Goal: Task Accomplishment & Management: Manage account settings

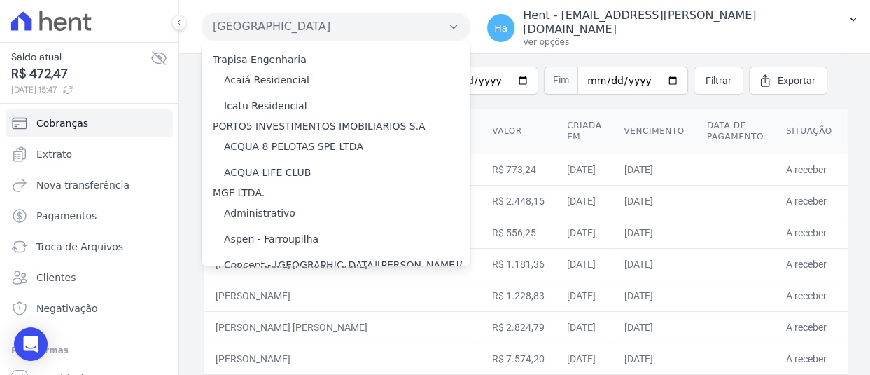
scroll to position [6657, 0]
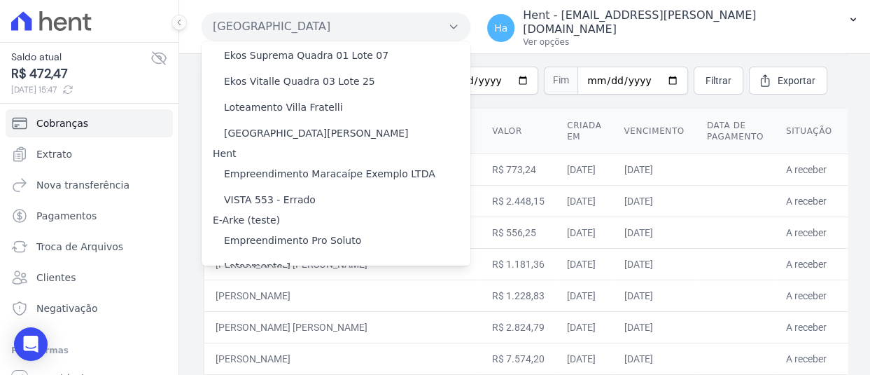
click at [0, 0] on input "[GEOGRAPHIC_DATA] 3" at bounding box center [0, 0] width 0 height 0
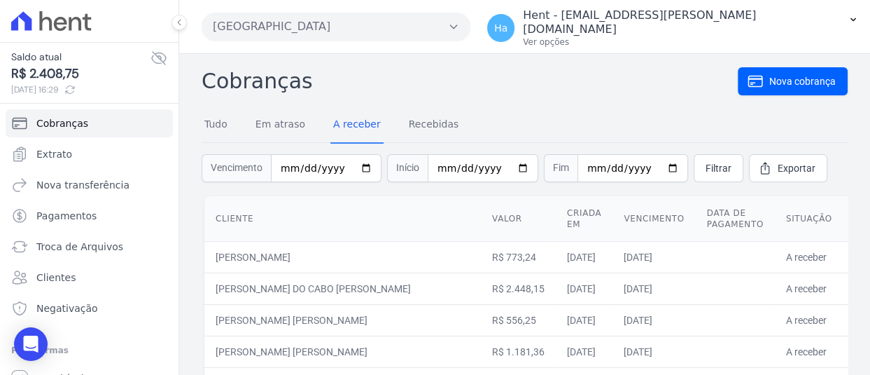
click at [396, 25] on button "[GEOGRAPHIC_DATA]" at bounding box center [336, 27] width 269 height 28
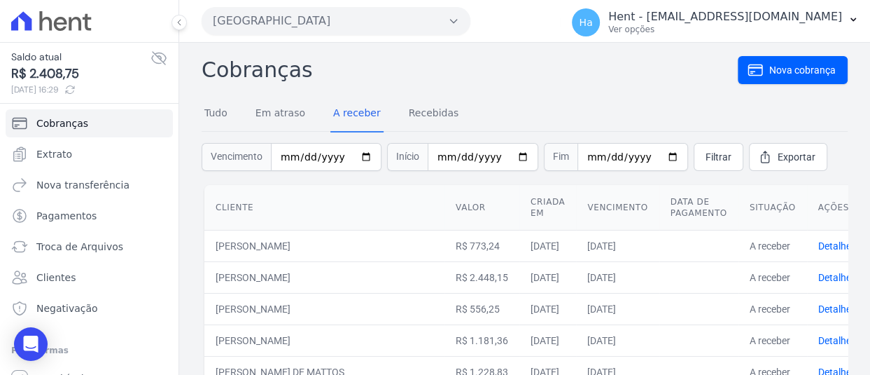
click at [314, 22] on button "[GEOGRAPHIC_DATA]" at bounding box center [336, 21] width 269 height 28
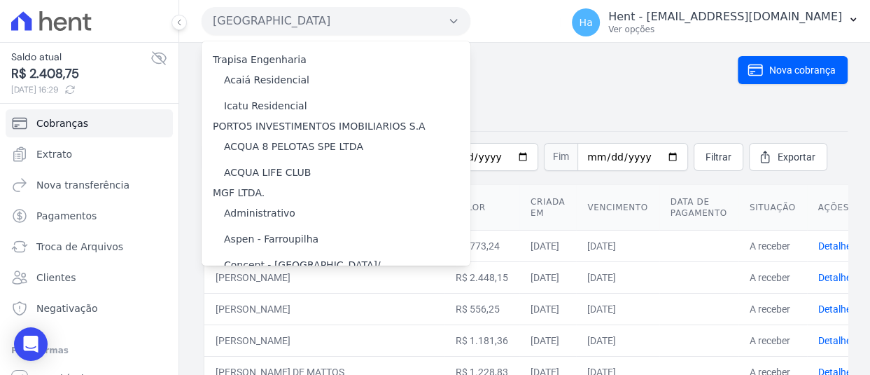
scroll to position [6657, 0]
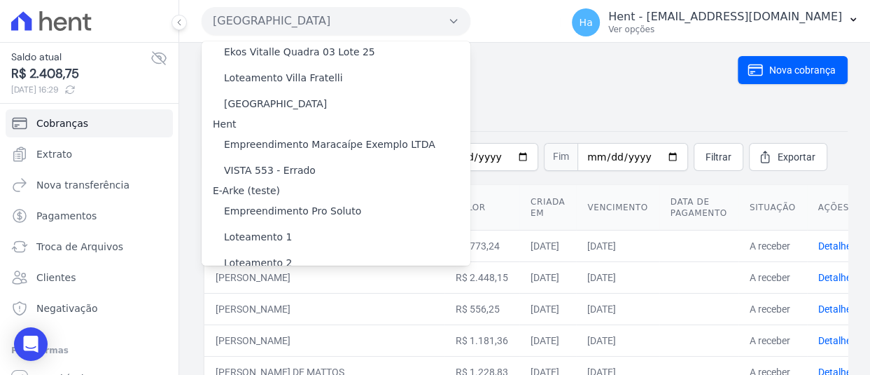
click at [282, 363] on label "[GEOGRAPHIC_DATA] 3" at bounding box center [280, 370] width 113 height 15
click at [0, 0] on input "[GEOGRAPHIC_DATA] 3" at bounding box center [0, 0] width 0 height 0
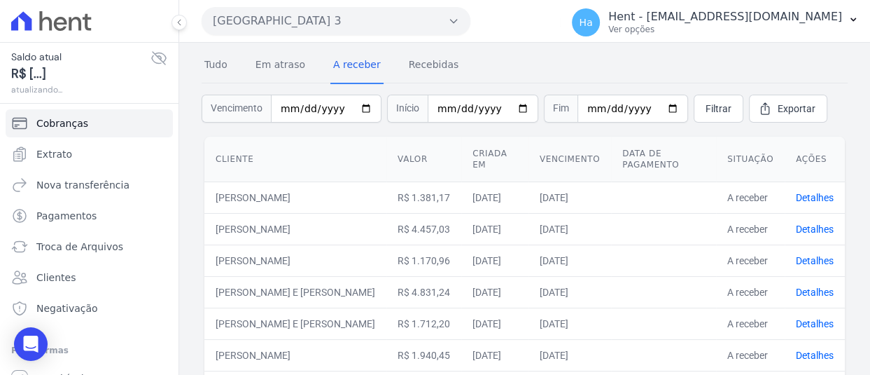
scroll to position [52, 0]
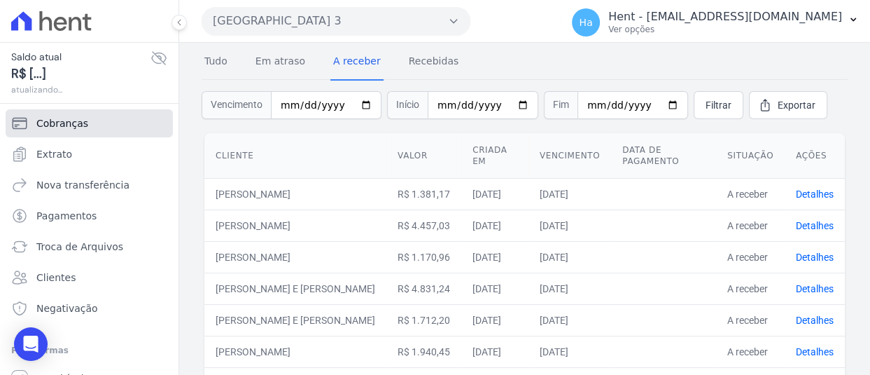
click at [64, 125] on span "Cobranças" at bounding box center [62, 123] width 52 height 14
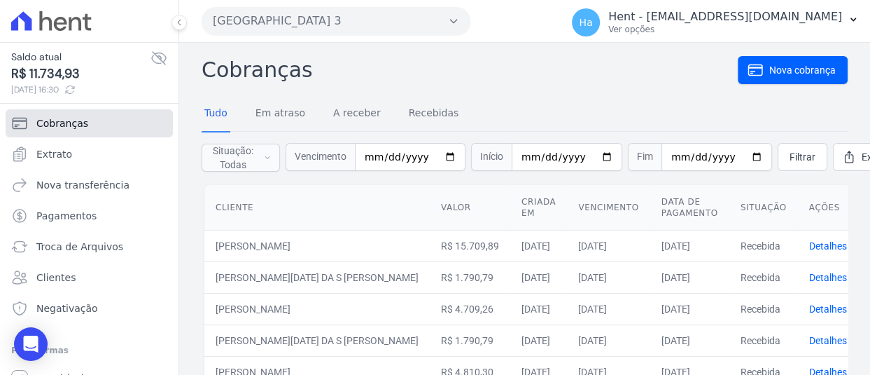
click at [65, 123] on span "Cobranças" at bounding box center [62, 123] width 52 height 14
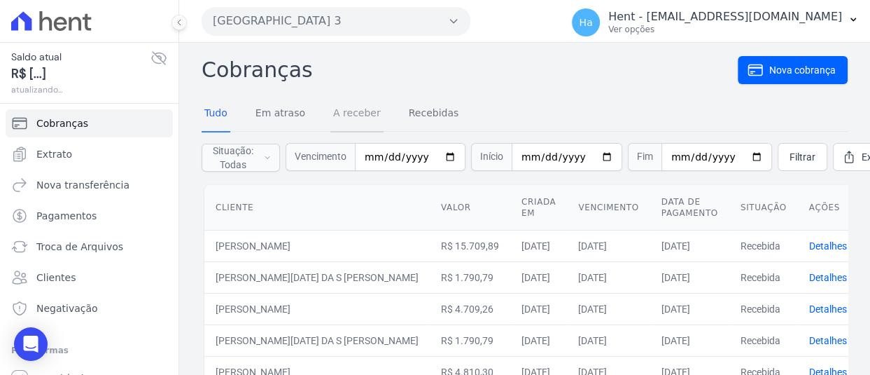
click at [352, 118] on link "A receber" at bounding box center [357, 114] width 53 height 36
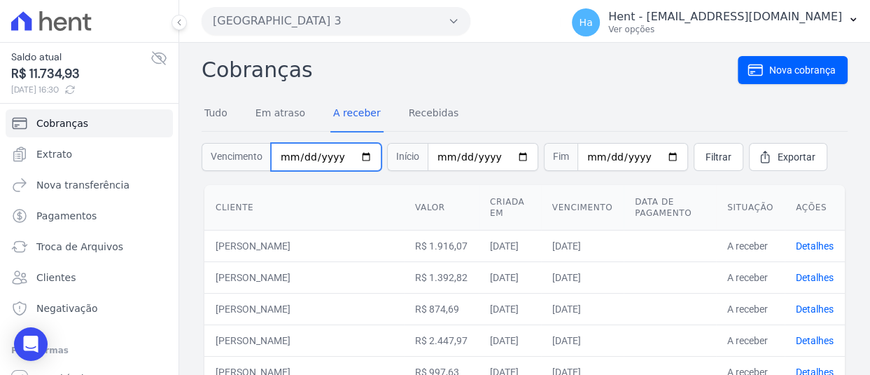
click at [279, 156] on input "date" at bounding box center [326, 157] width 111 height 28
type input "2025-08-12"
click at [707, 159] on span "Filtrar" at bounding box center [719, 157] width 26 height 14
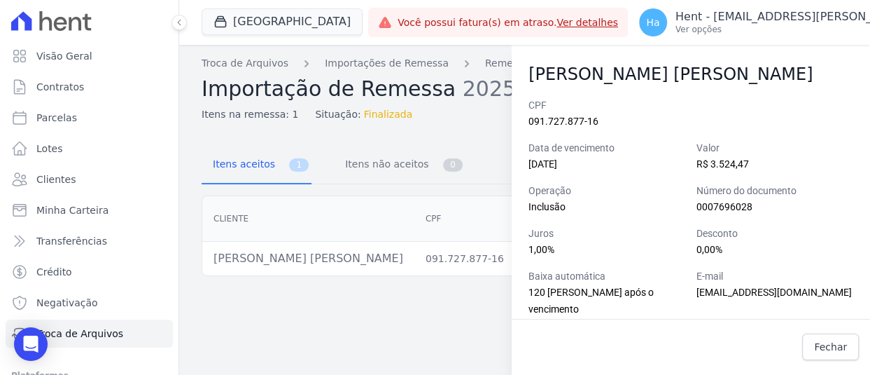
scroll to position [41, 0]
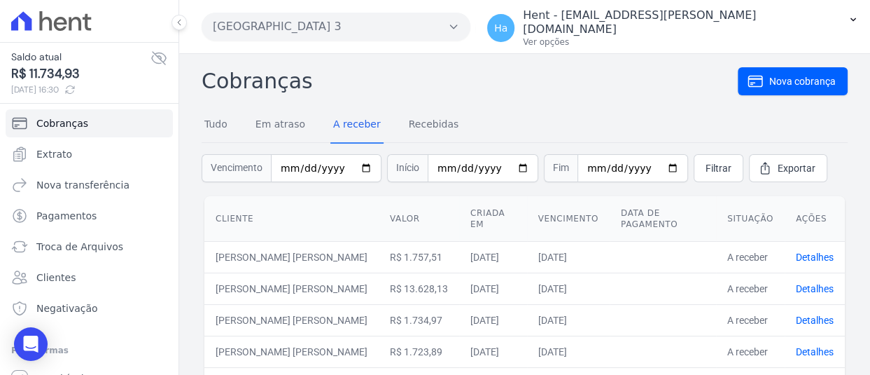
scroll to position [57, 0]
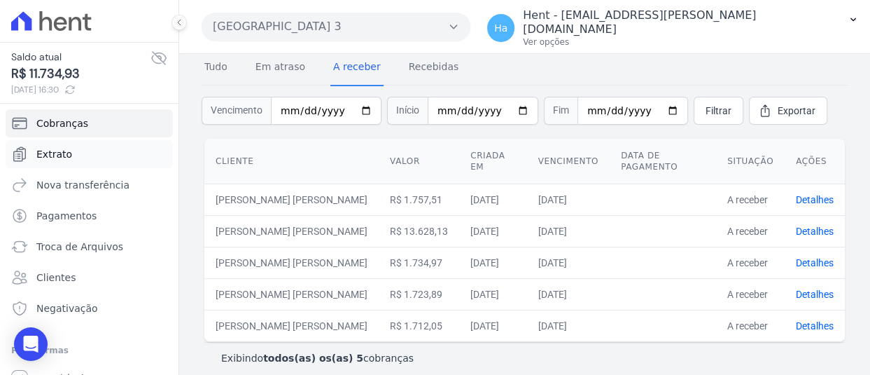
click at [60, 153] on span "Extrato" at bounding box center [54, 154] width 36 height 14
click at [803, 194] on link "Detalhes" at bounding box center [815, 199] width 38 height 11
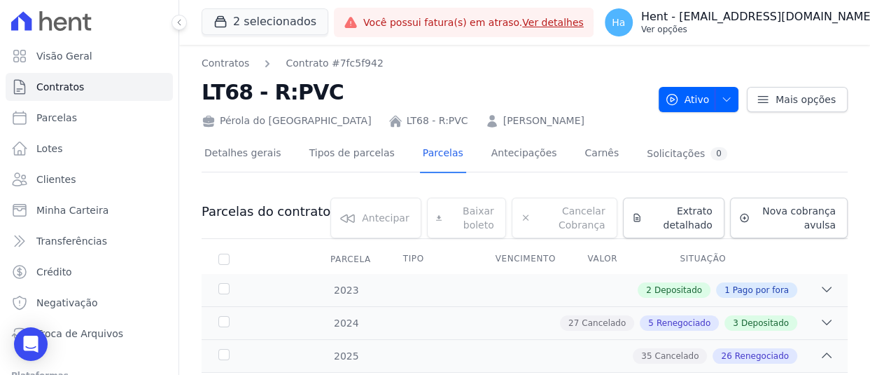
scroll to position [459, 0]
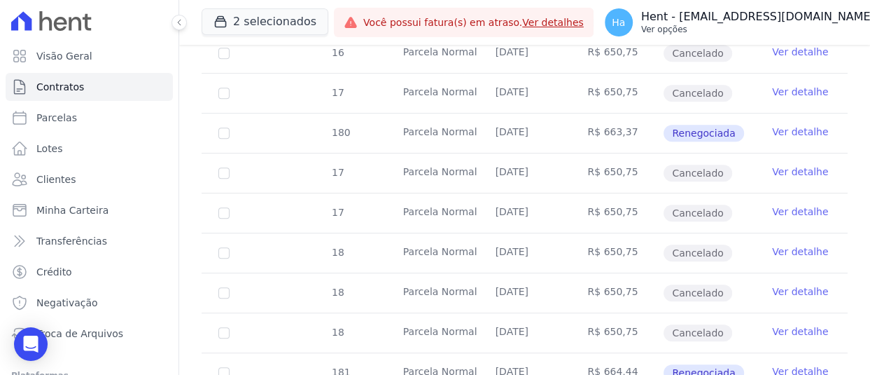
click at [770, 28] on p "Ver opções" at bounding box center [758, 29] width 234 height 11
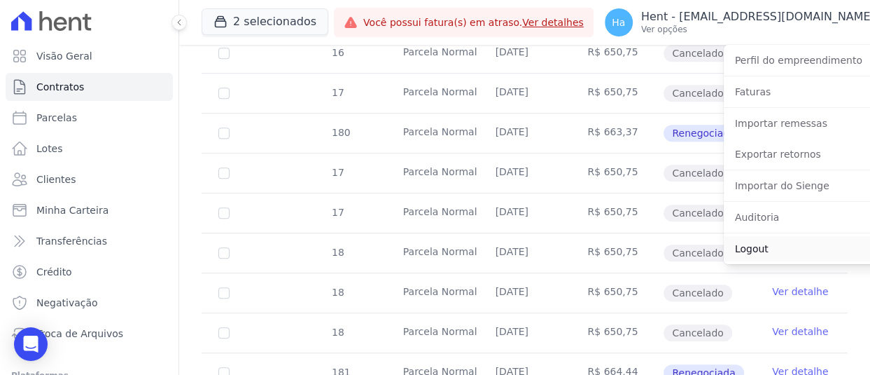
click at [728, 251] on link "Logout" at bounding box center [813, 248] width 179 height 25
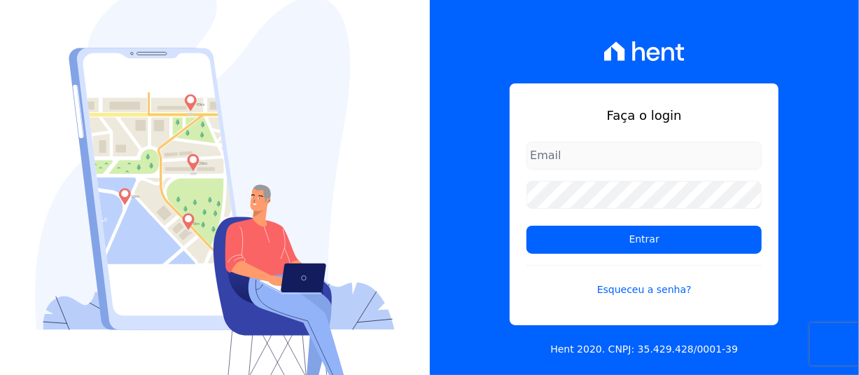
click at [604, 153] on input "email" at bounding box center [644, 155] width 235 height 28
drag, startPoint x: 634, startPoint y: 154, endPoint x: 431, endPoint y: 154, distance: 203.8
click at [431, 154] on div "Faça o login [EMAIL_ADDRESS][DOMAIN_NAME] Entrar Esqueceu a senha? Hent 2020. C…" at bounding box center [645, 187] width 430 height 375
type input "[EMAIL_ADDRESS][DOMAIN_NAME]"
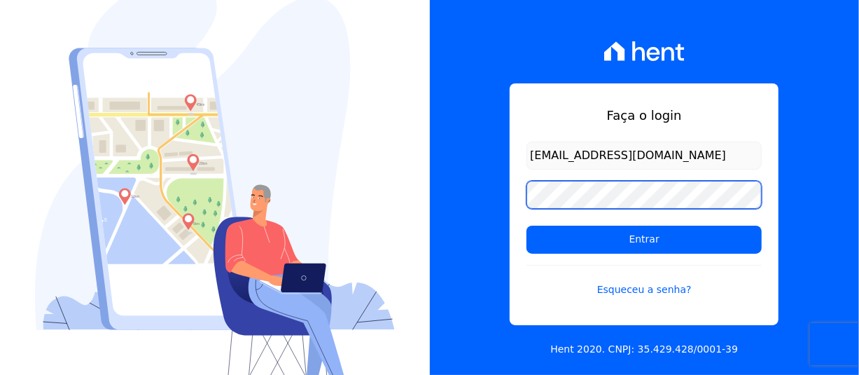
click at [454, 188] on div "Faça o login [EMAIL_ADDRESS][DOMAIN_NAME] Entrar Esqueceu a senha? Hent 2020. C…" at bounding box center [645, 187] width 430 height 375
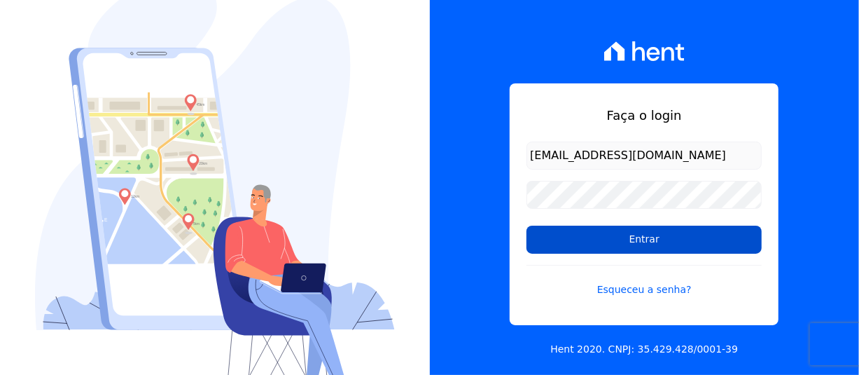
click at [616, 242] on input "Entrar" at bounding box center [644, 240] width 235 height 28
